Goal: Check status: Check status

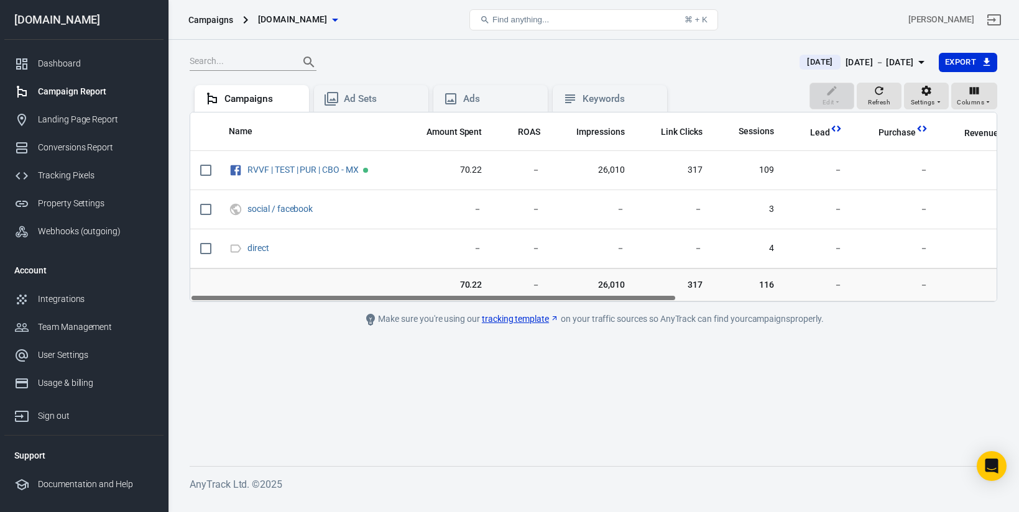
click at [890, 62] on div "[DATE] － [DATE]" at bounding box center [880, 63] width 68 height 16
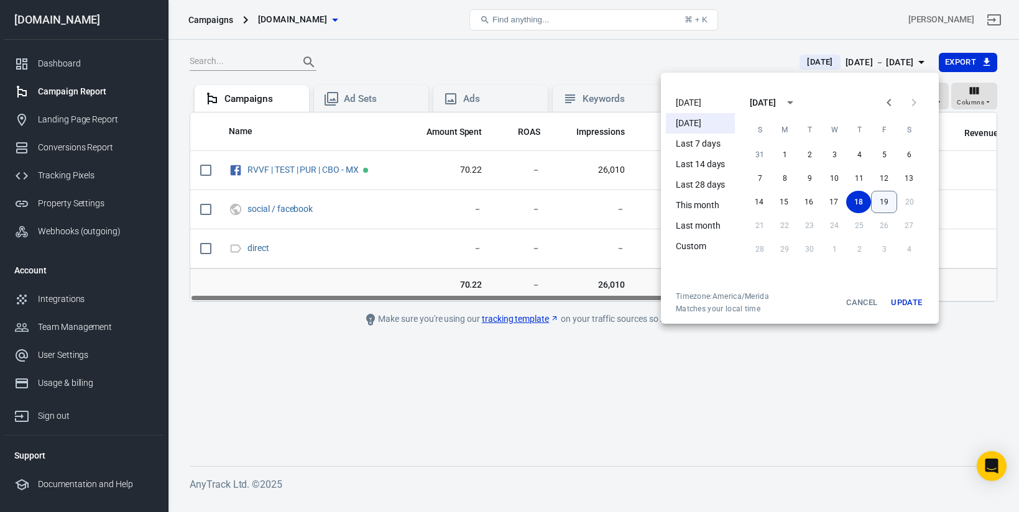
click at [874, 196] on button "19" at bounding box center [884, 202] width 26 height 22
click at [902, 304] on button "Update" at bounding box center [907, 303] width 40 height 22
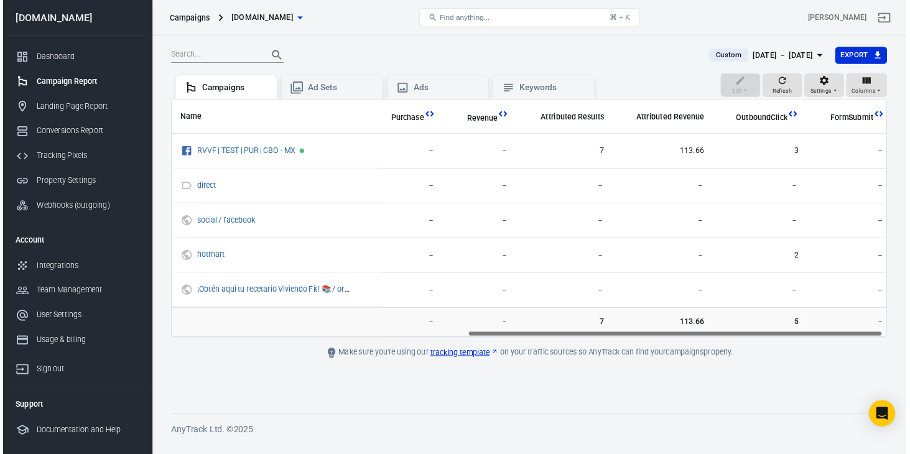
scroll to position [0, 583]
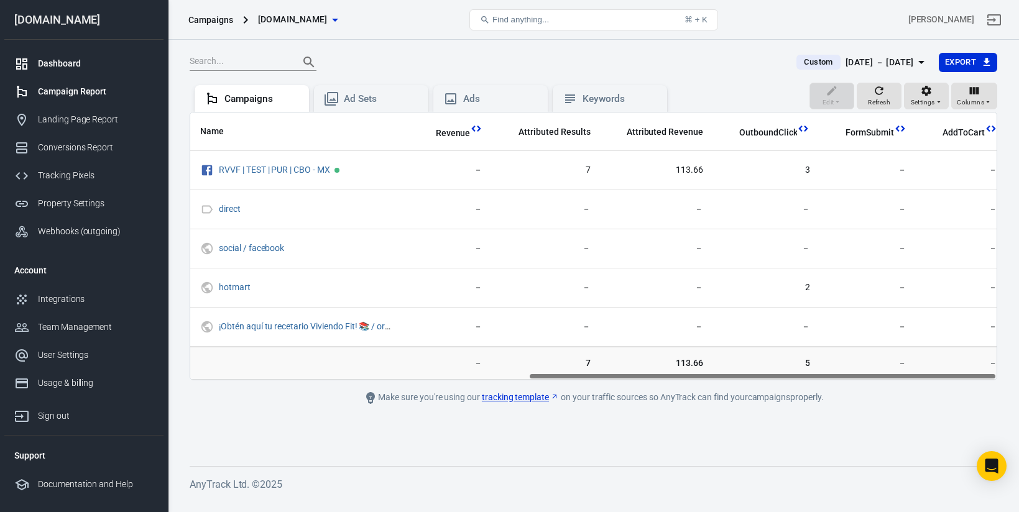
click at [85, 63] on div "Dashboard" at bounding box center [96, 63] width 116 height 13
